Goal: Task Accomplishment & Management: Use online tool/utility

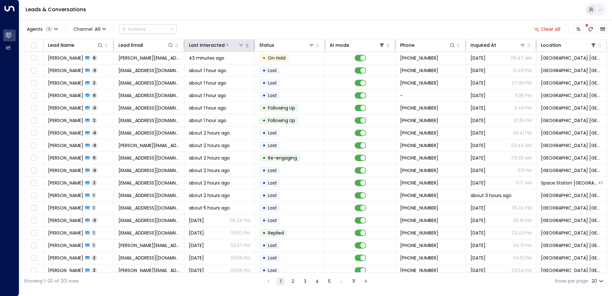
click at [242, 45] on icon at bounding box center [241, 45] width 5 height 5
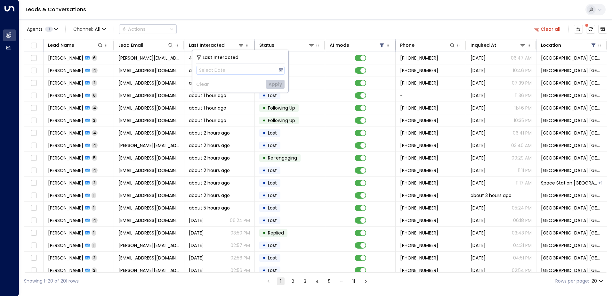
click at [263, 21] on div "Agents 1 Channel: All Actions Clear all Lead Name Lead Email Last Interacted St…" at bounding box center [315, 154] width 583 height 270
click at [588, 27] on span at bounding box center [586, 25] width 5 height 5
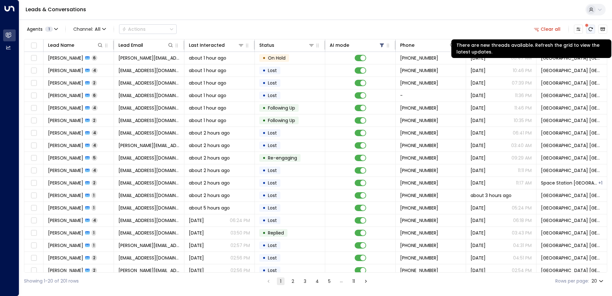
click at [591, 29] on icon "There are new threads available. Refresh the grid to view the latest updates." at bounding box center [590, 29] width 5 height 5
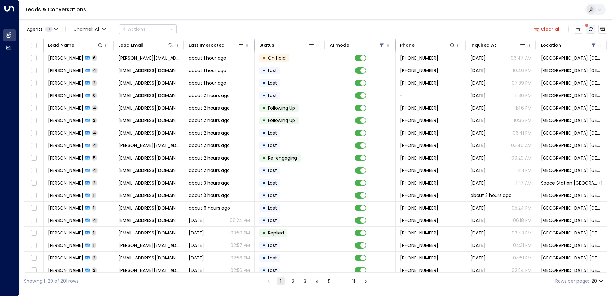
click at [589, 28] on icon "There are new threads available. Refresh the grid to view the latest updates." at bounding box center [590, 29] width 5 height 5
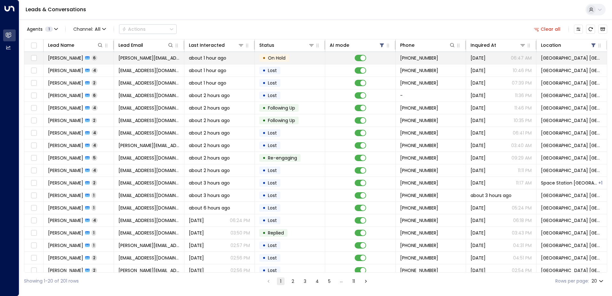
click at [136, 61] on td "[PERSON_NAME][EMAIL_ADDRESS][DOMAIN_NAME]" at bounding box center [149, 58] width 70 height 12
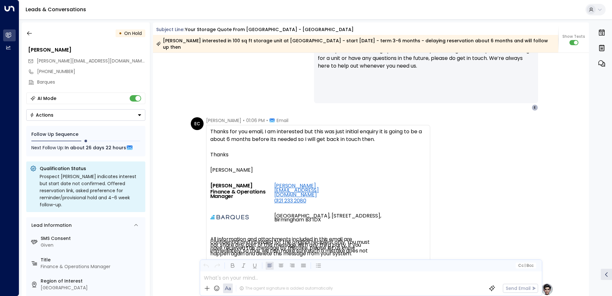
scroll to position [1771, 0]
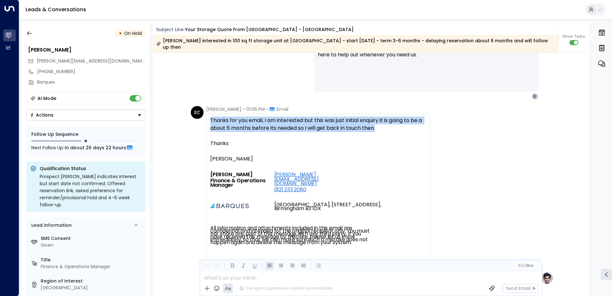
drag, startPoint x: 393, startPoint y: 125, endPoint x: 208, endPoint y: 113, distance: 184.8
click at [208, 114] on div "Thanks for you email, I am interested but this was just initial enquiry it is g…" at bounding box center [318, 188] width 224 height 148
drag, startPoint x: 208, startPoint y: 113, endPoint x: 221, endPoint y: 113, distance: 12.5
copy div "Thanks for you email, I am interested but this was just initial enquiry it is g…"
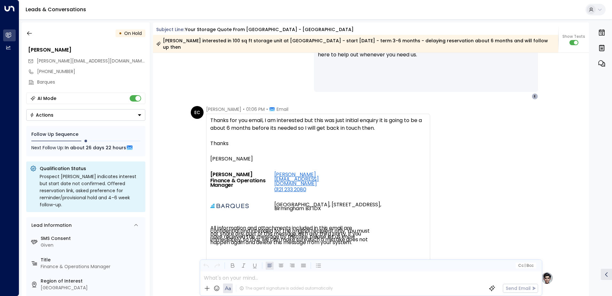
click at [98, 39] on div "• On Hold [PERSON_NAME] [PERSON_NAME][EMAIL_ADDRESS][DOMAIN_NAME] [PHONE_NUMBER…" at bounding box center [86, 158] width 128 height 273
click at [33, 32] on button "button" at bounding box center [30, 34] width 12 height 12
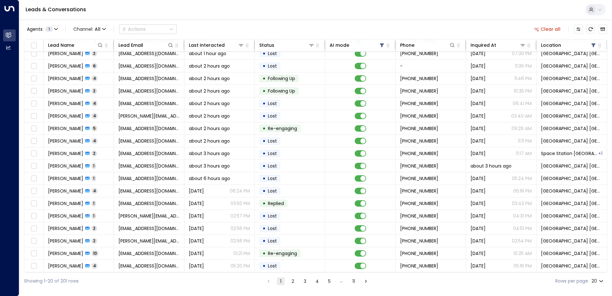
scroll to position [31, 0]
click at [330, 280] on button "5" at bounding box center [330, 281] width 8 height 8
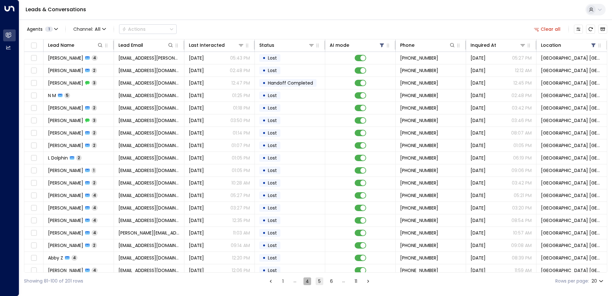
click at [306, 280] on button "4" at bounding box center [308, 281] width 8 height 8
click at [307, 282] on button "3" at bounding box center [307, 281] width 8 height 8
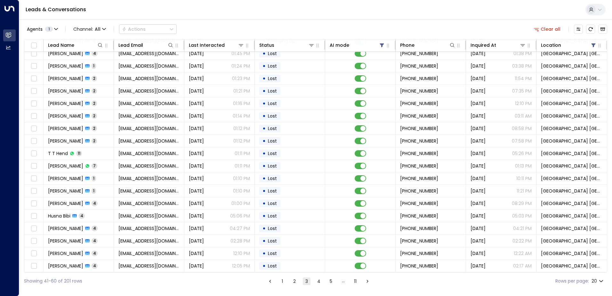
click at [294, 280] on button "2" at bounding box center [295, 281] width 8 height 8
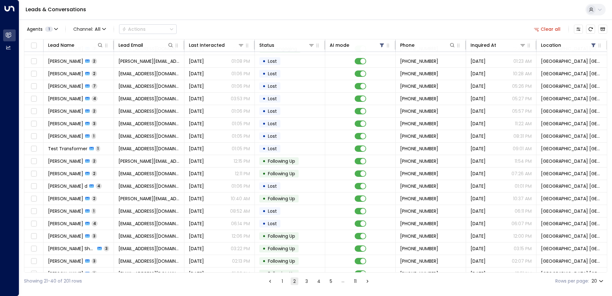
scroll to position [31, 0]
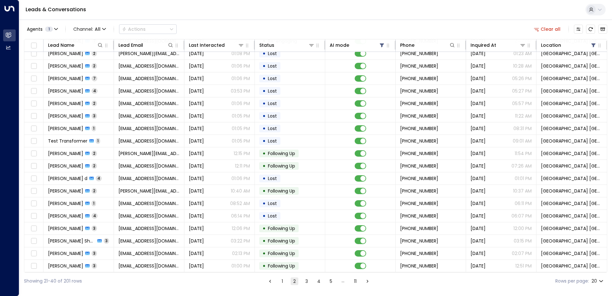
click at [306, 281] on button "3" at bounding box center [307, 281] width 8 height 8
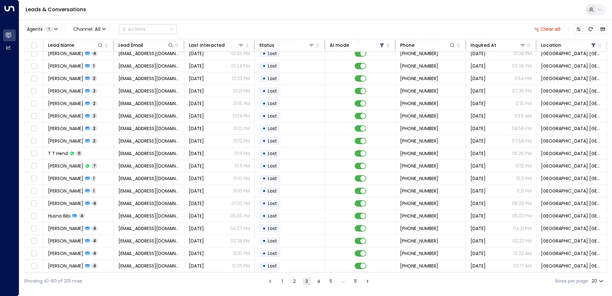
click at [313, 280] on ul "1 2 3 4 5 … 11" at bounding box center [319, 281] width 106 height 8
click at [315, 280] on li "4" at bounding box center [319, 281] width 8 height 8
click at [315, 281] on button "4" at bounding box center [319, 281] width 8 height 8
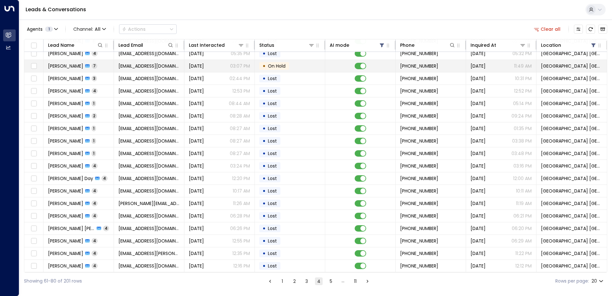
click at [122, 63] on span "[EMAIL_ADDRESS][DOMAIN_NAME]" at bounding box center [148, 66] width 61 height 6
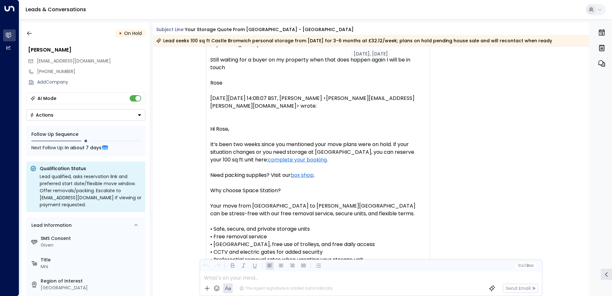
scroll to position [1227, 0]
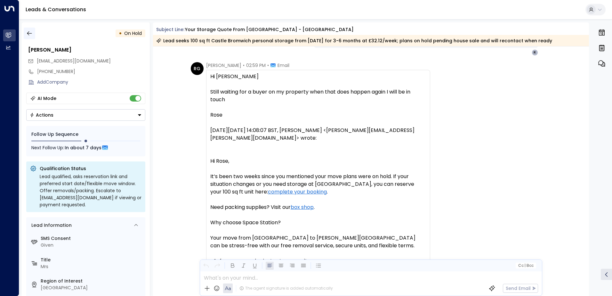
click at [29, 32] on icon "button" at bounding box center [29, 33] width 6 height 6
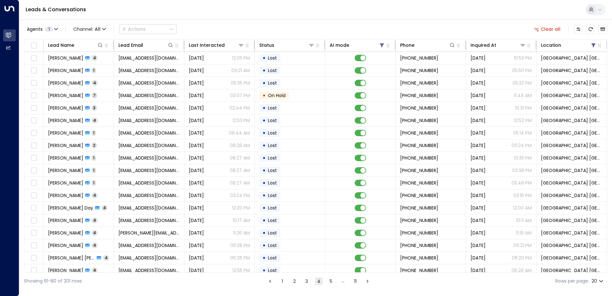
click at [289, 283] on ul "1 2 3 4 5 … 11" at bounding box center [319, 281] width 106 height 8
click at [284, 282] on button "1" at bounding box center [283, 281] width 8 height 8
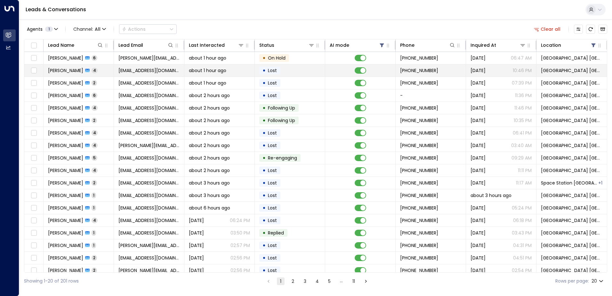
click at [184, 66] on td "about 1 hour ago" at bounding box center [219, 70] width 70 height 12
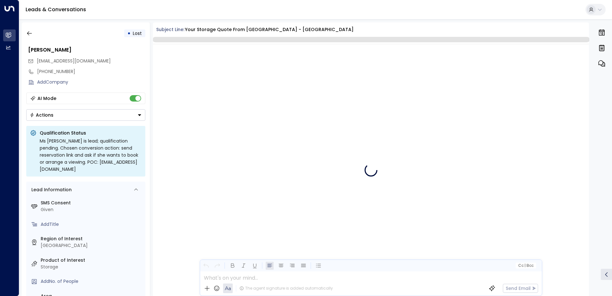
scroll to position [1385, 0]
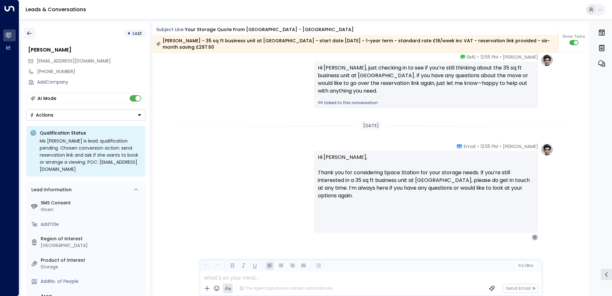
click at [24, 32] on button "button" at bounding box center [30, 34] width 12 height 12
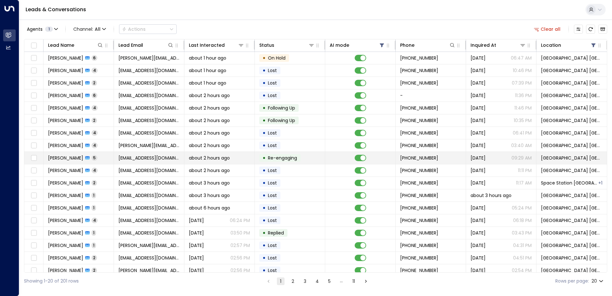
click at [192, 155] on span "about 2 hours ago" at bounding box center [209, 158] width 41 height 6
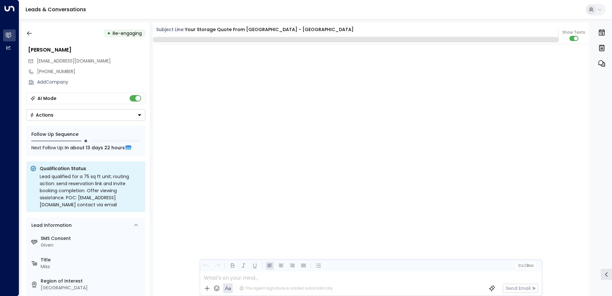
scroll to position [1740, 0]
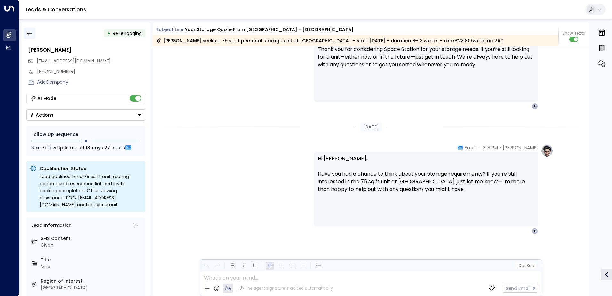
click at [30, 33] on icon "button" at bounding box center [29, 33] width 5 height 4
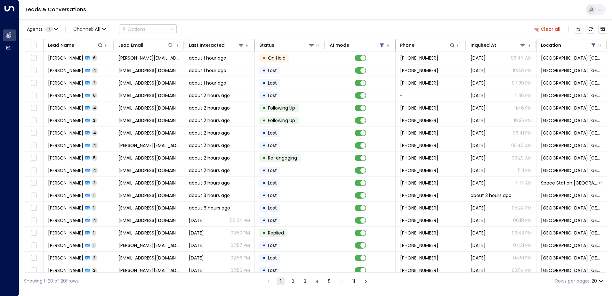
click at [293, 282] on button "2" at bounding box center [293, 281] width 8 height 8
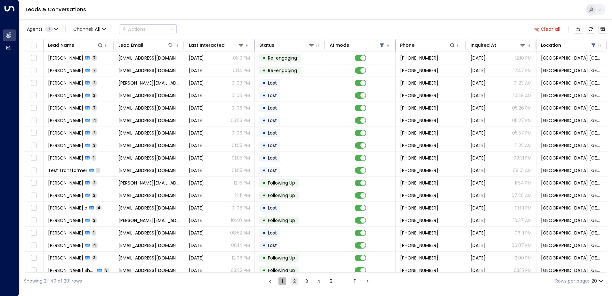
click at [281, 281] on button "1" at bounding box center [283, 281] width 8 height 8
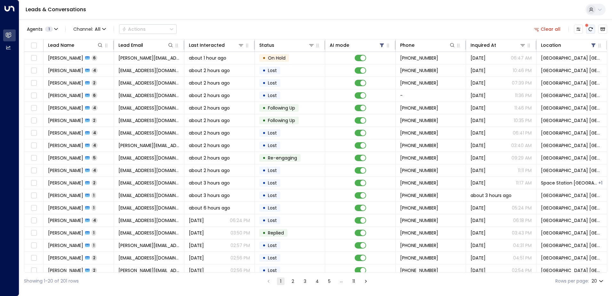
click at [587, 32] on button "There are new threads available. Refresh the grid to view the latest updates." at bounding box center [590, 29] width 9 height 9
